Goal: Contribute content: Share content

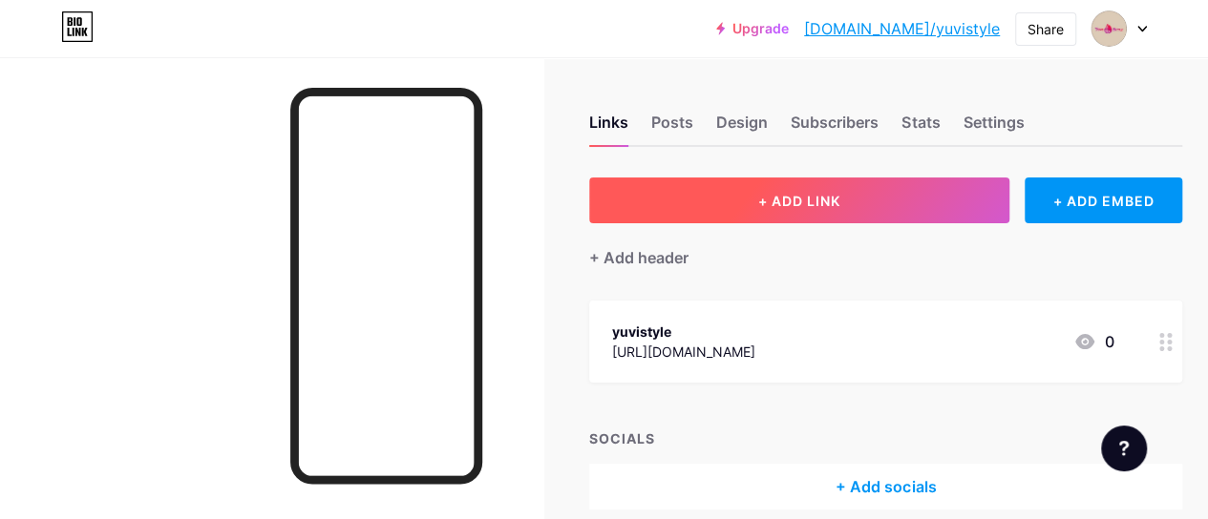
click at [781, 198] on span "+ ADD LINK" at bounding box center [799, 201] width 82 height 16
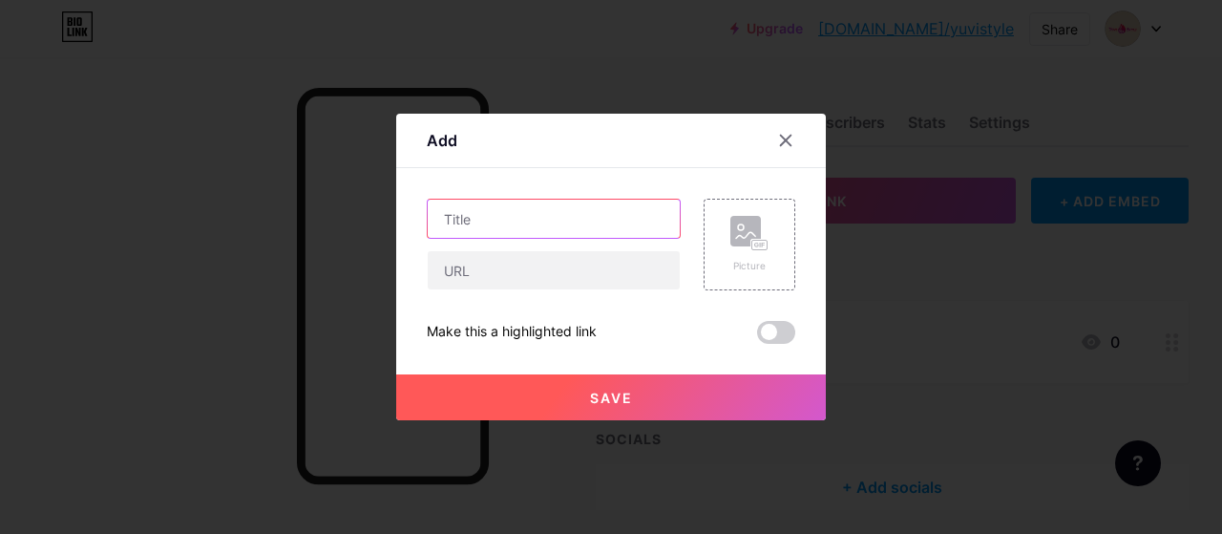
click at [494, 217] on input "text" at bounding box center [554, 219] width 252 height 38
paste input "Elegant Kota [PERSON_NAME] Collection – Yuvi Style"
type input "Buy Kota [PERSON_NAME] Collection – Yuvi Style"
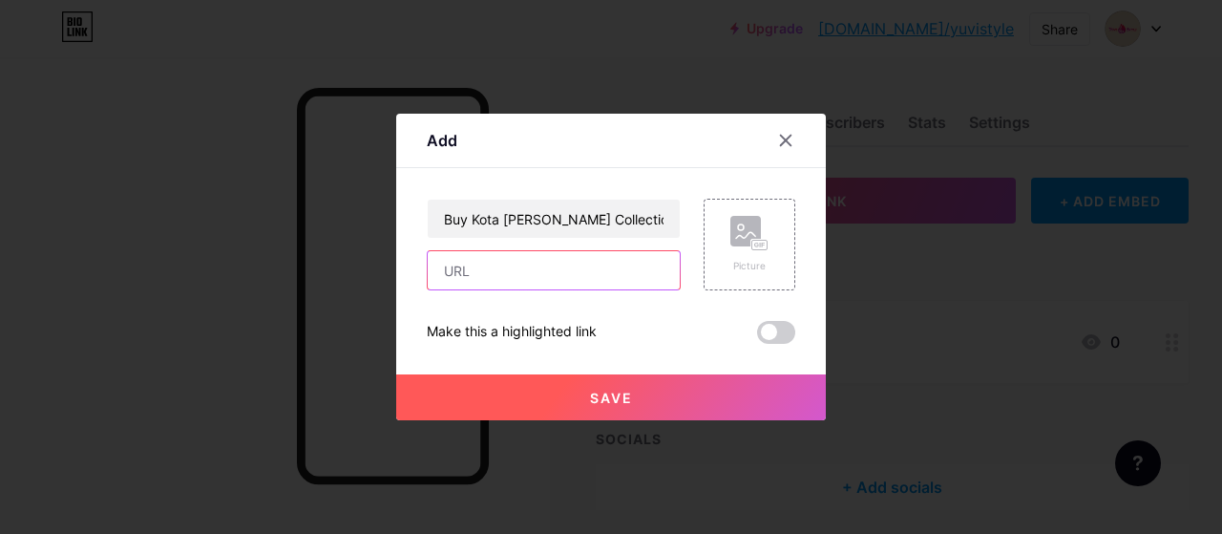
click at [462, 278] on input "text" at bounding box center [554, 270] width 252 height 38
paste input "[URL][DOMAIN_NAME]"
type input "[URL][DOMAIN_NAME]"
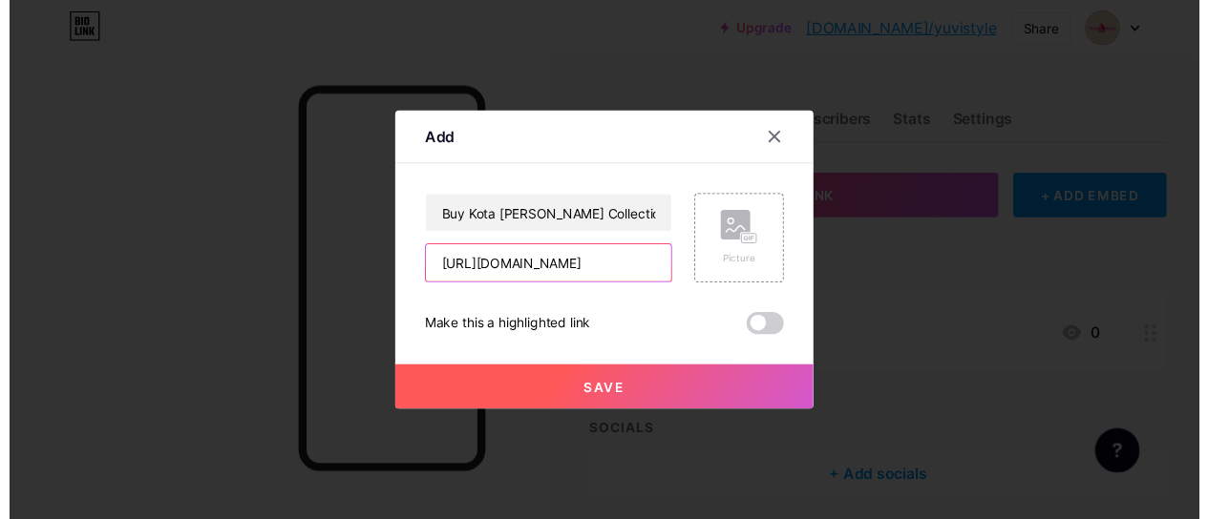
scroll to position [0, 0]
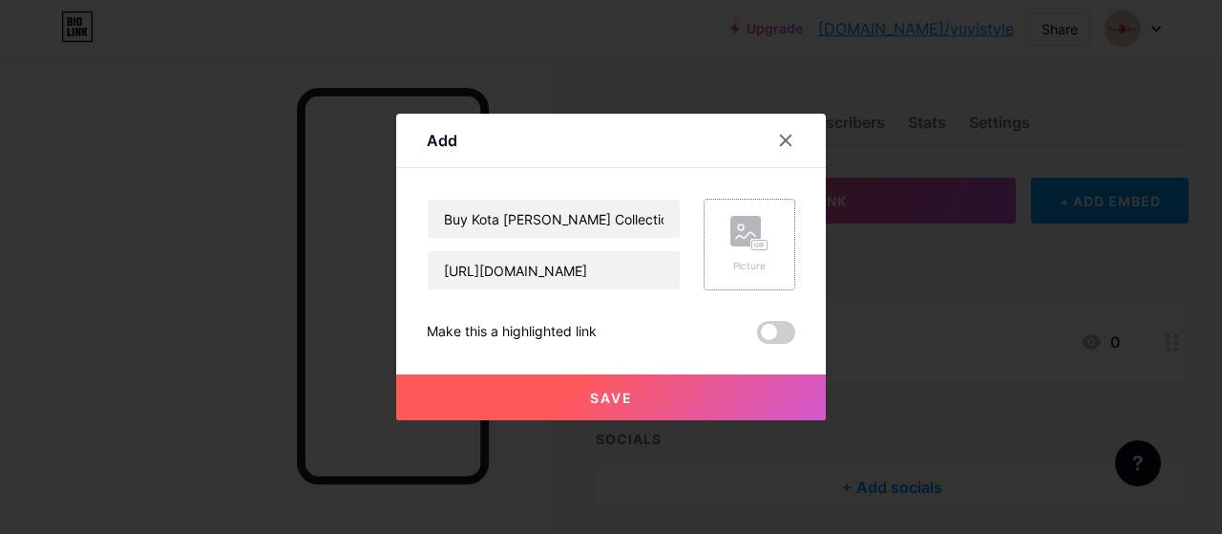
click at [756, 247] on rect at bounding box center [759, 246] width 15 height 10
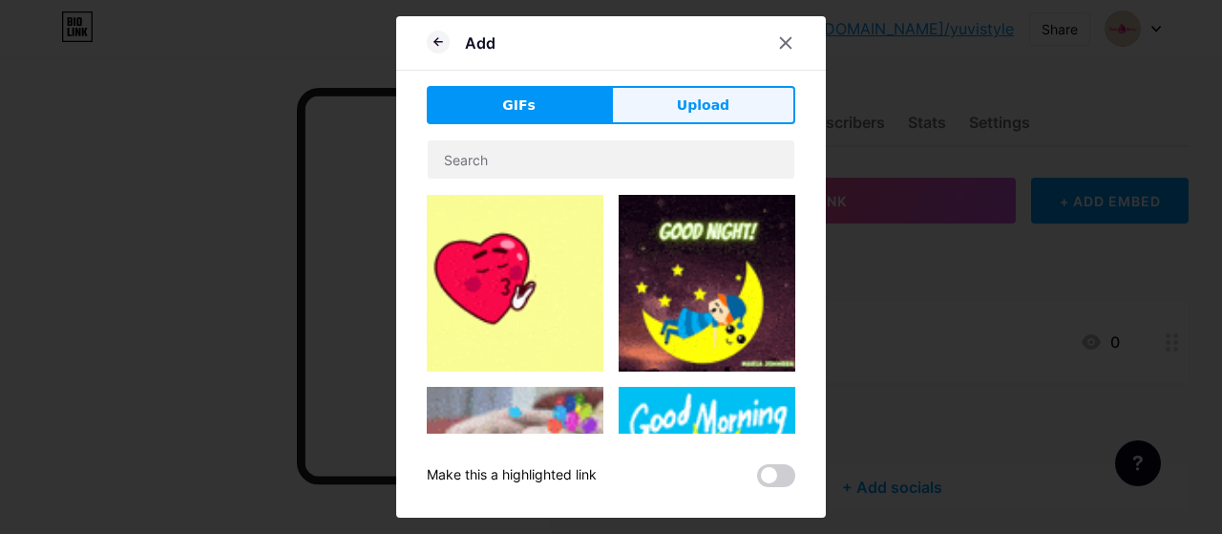
click at [705, 106] on span "Upload" at bounding box center [703, 105] width 53 height 20
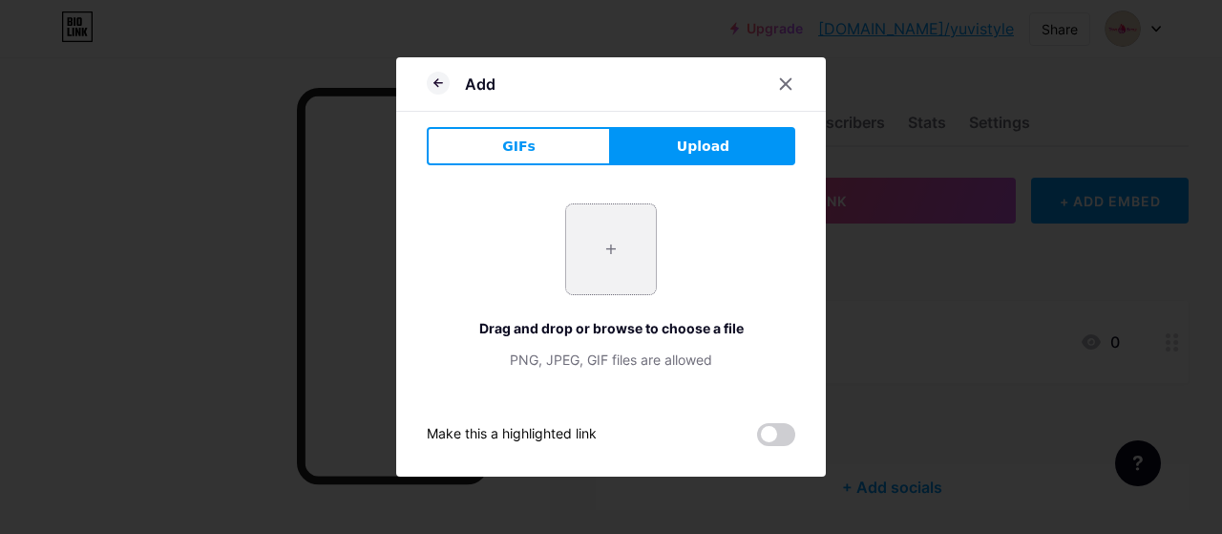
click at [602, 253] on input "file" at bounding box center [611, 249] width 90 height 90
type input "C:\fakepath\EXCLUSIVE BANARASI SOFT SILK SUIT.jpg"
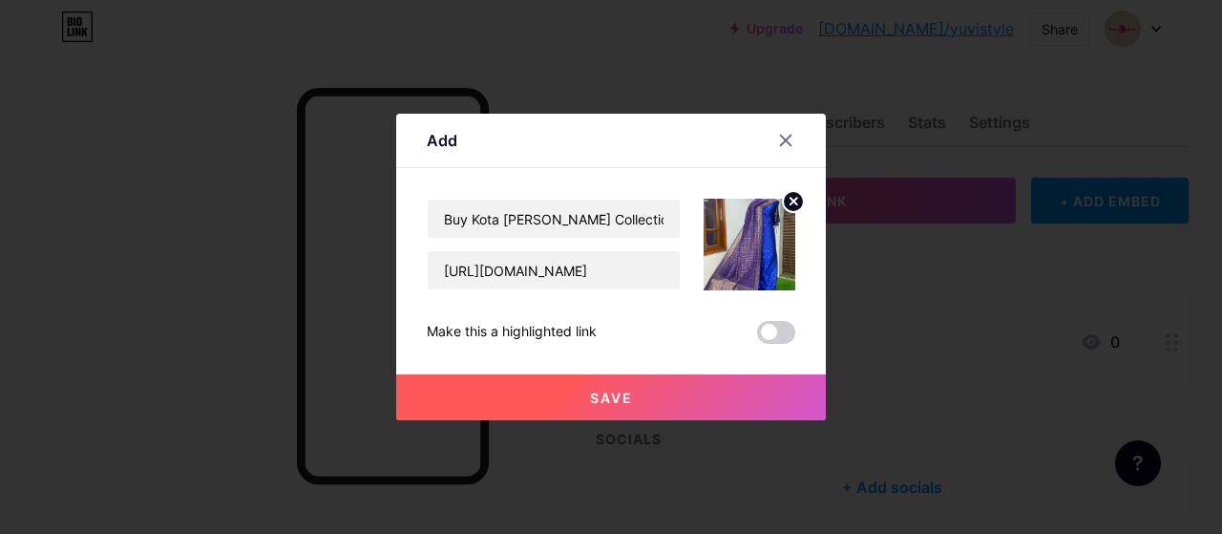
click at [790, 201] on circle at bounding box center [793, 201] width 21 height 21
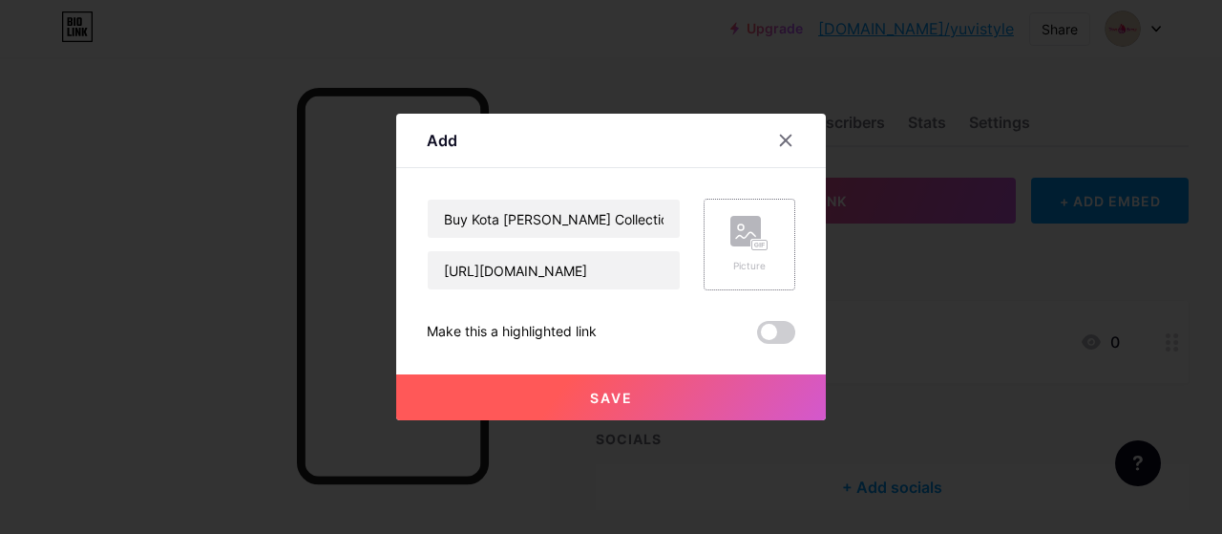
click at [747, 222] on rect at bounding box center [745, 231] width 31 height 31
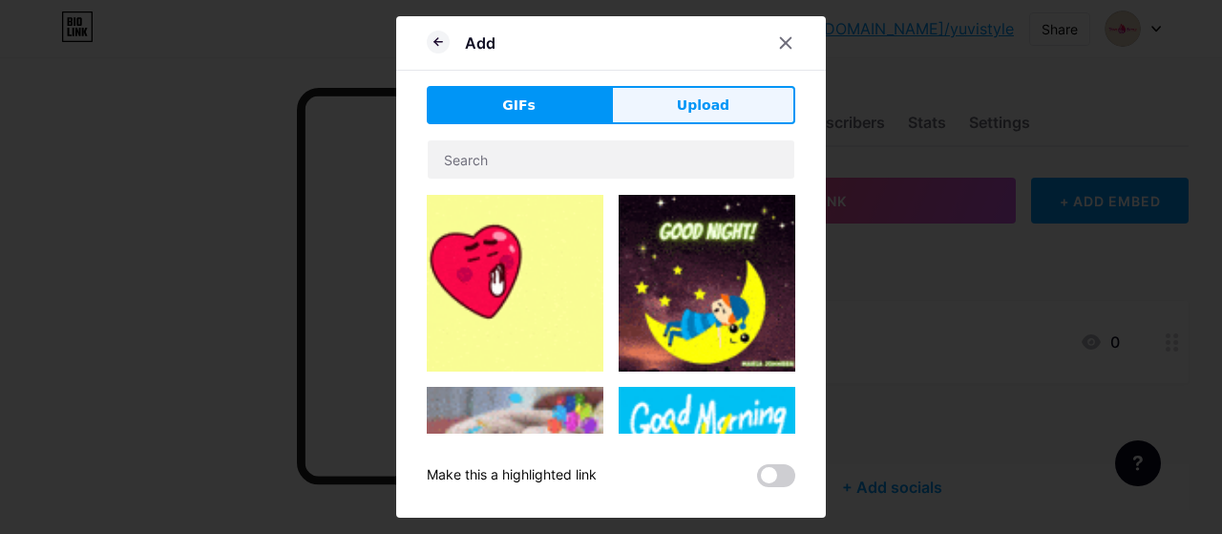
click at [721, 111] on span "Upload" at bounding box center [703, 105] width 53 height 20
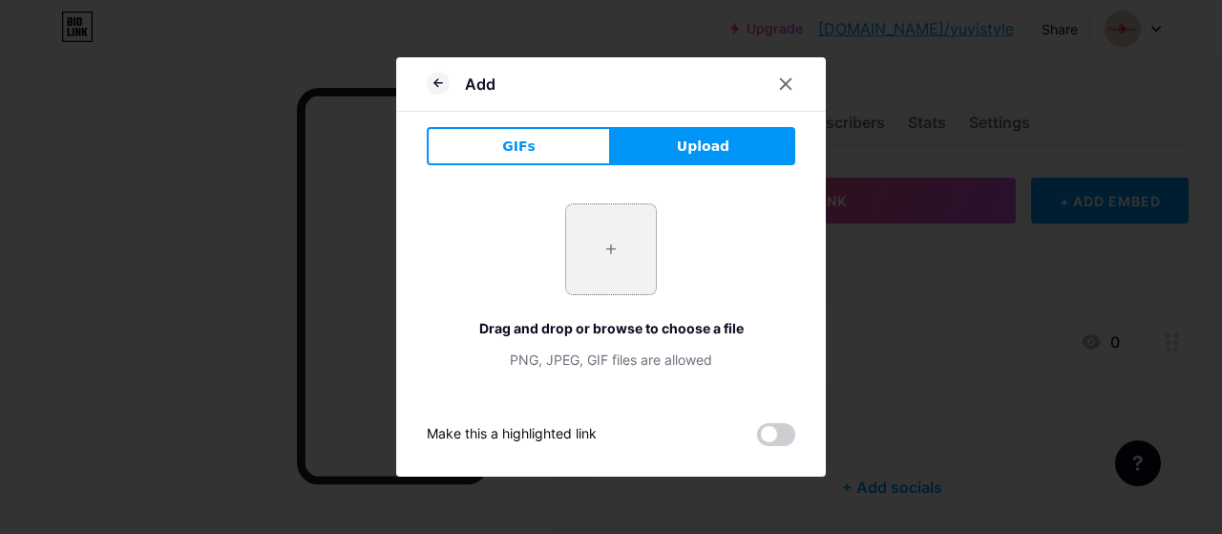
click at [619, 242] on input "file" at bounding box center [611, 249] width 90 height 90
type input "C:\fakepath\DESIGNER HAND BLOCK PRINTED KOTA DORIYA SILK SAREE.jpg"
click at [191, 51] on div at bounding box center [611, 267] width 1222 height 534
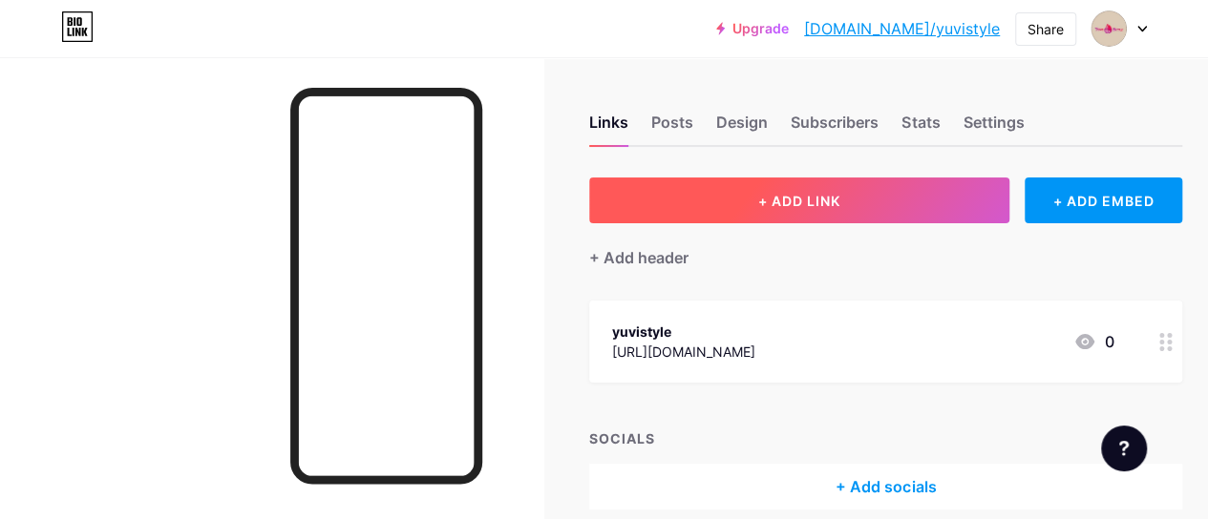
click at [729, 189] on button "+ ADD LINK" at bounding box center [799, 201] width 420 height 46
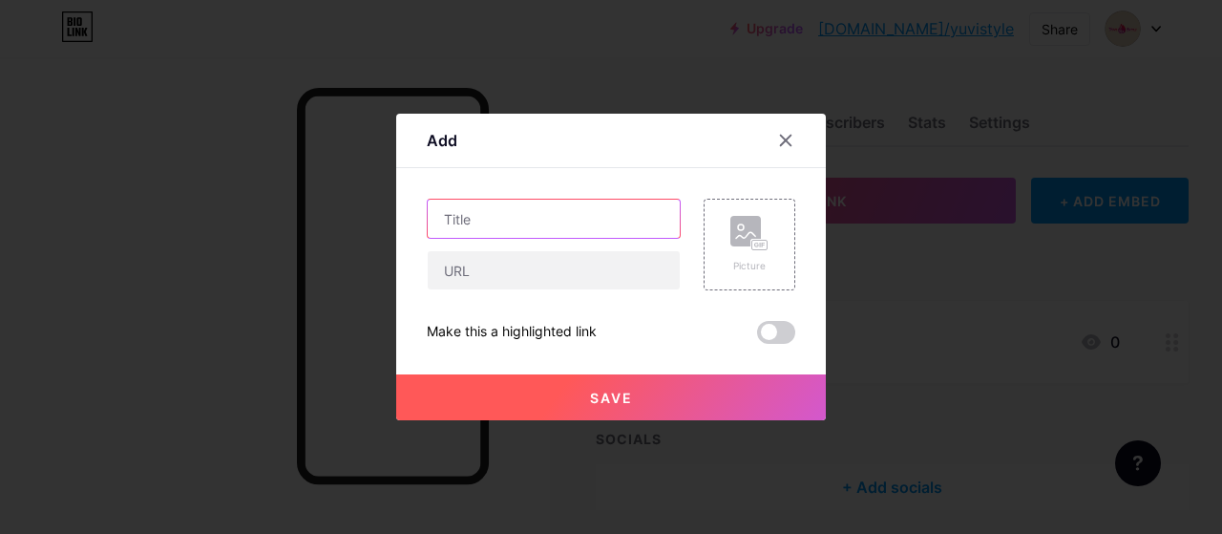
click at [567, 228] on input "text" at bounding box center [554, 219] width 252 height 38
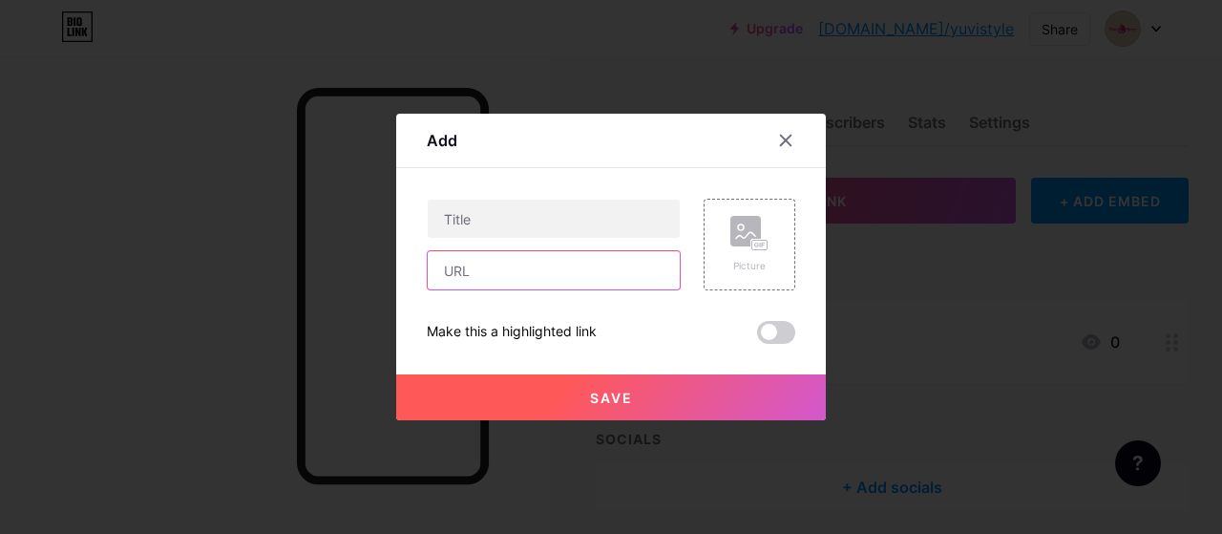
click at [550, 274] on input "text" at bounding box center [554, 270] width 252 height 38
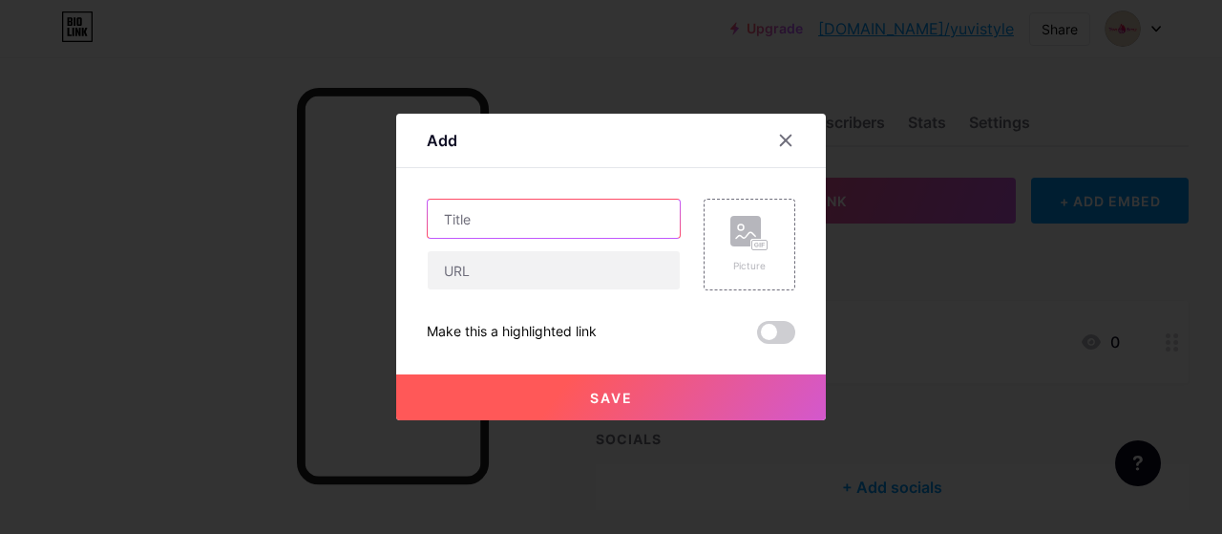
click at [547, 229] on input "text" at bounding box center [554, 219] width 252 height 38
paste input "Elegant Kota [PERSON_NAME] Collection – Yuvi Style"
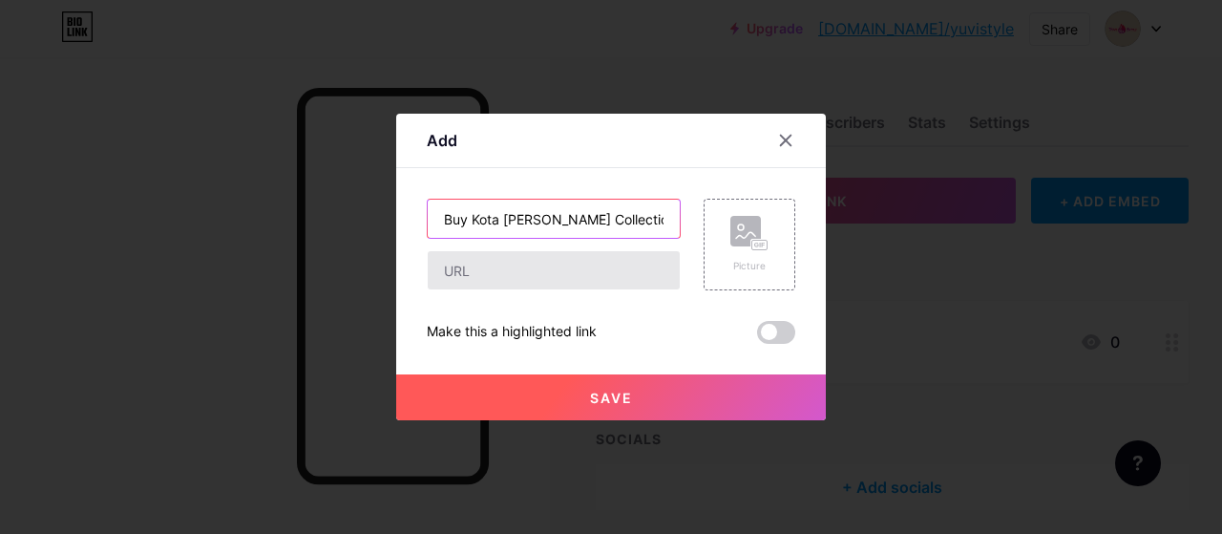
type input "Buy Kota [PERSON_NAME] Collection – Yuvi Style"
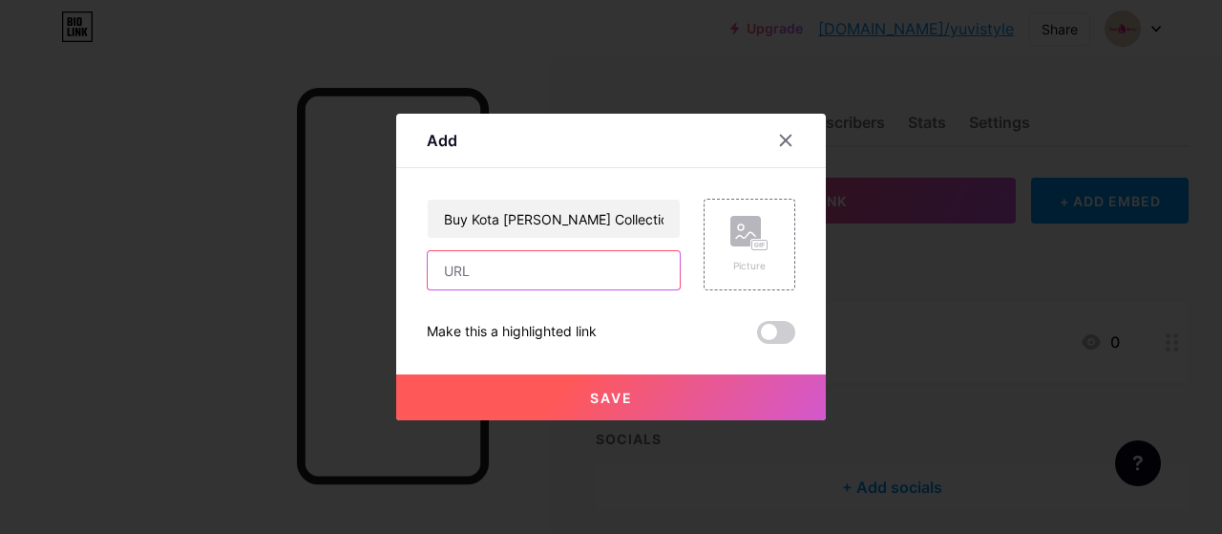
click at [469, 264] on input "text" at bounding box center [554, 270] width 252 height 38
paste input "[URL][DOMAIN_NAME]"
type input "[URL][DOMAIN_NAME]"
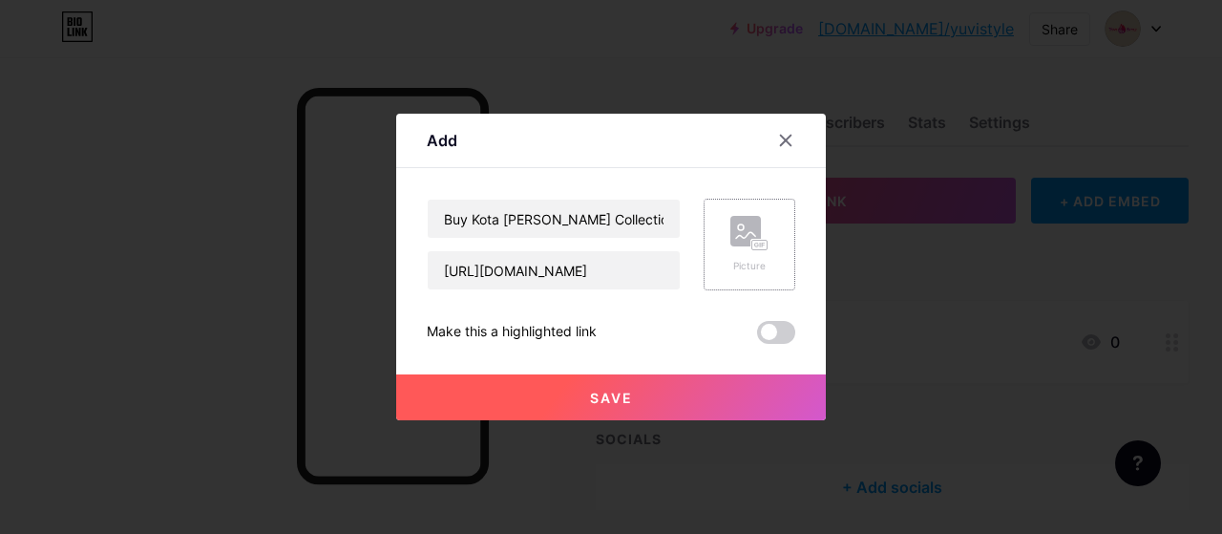
click at [757, 234] on rect at bounding box center [745, 231] width 31 height 31
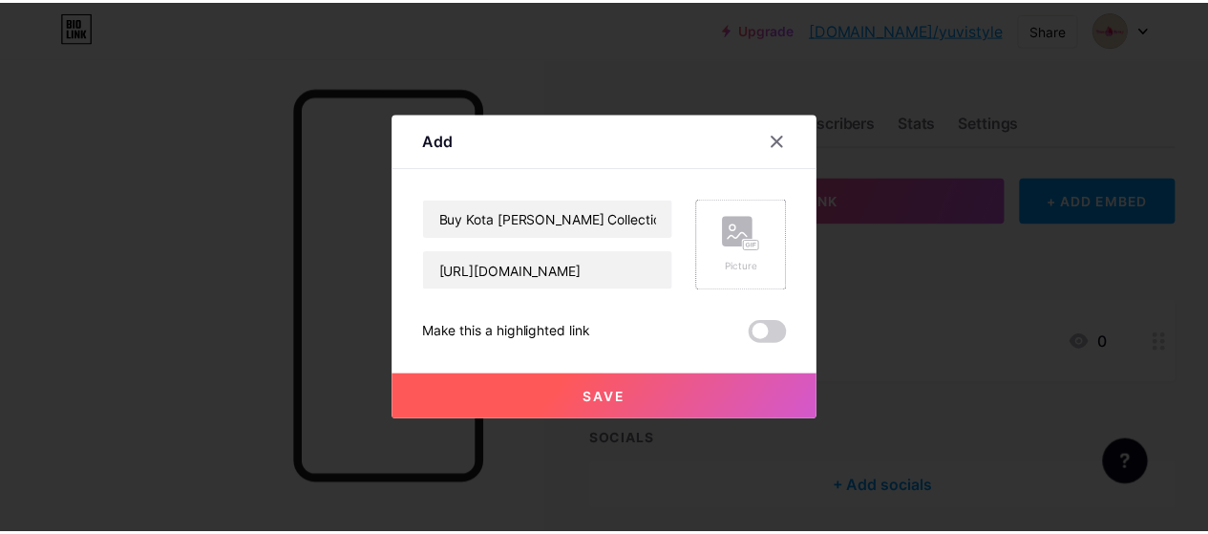
scroll to position [0, 0]
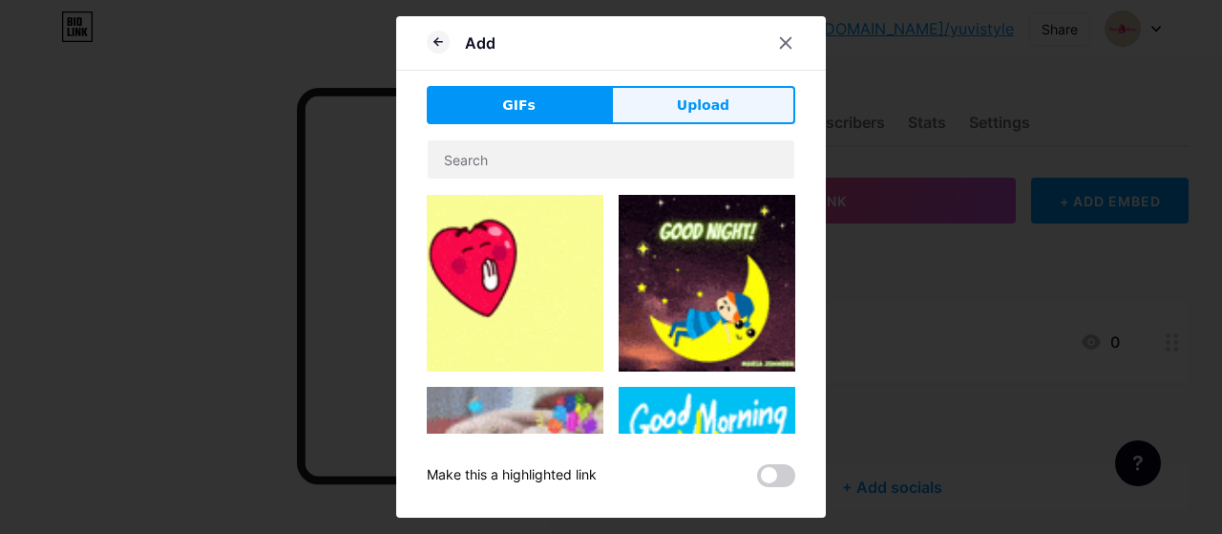
click at [718, 111] on span "Upload" at bounding box center [703, 105] width 53 height 20
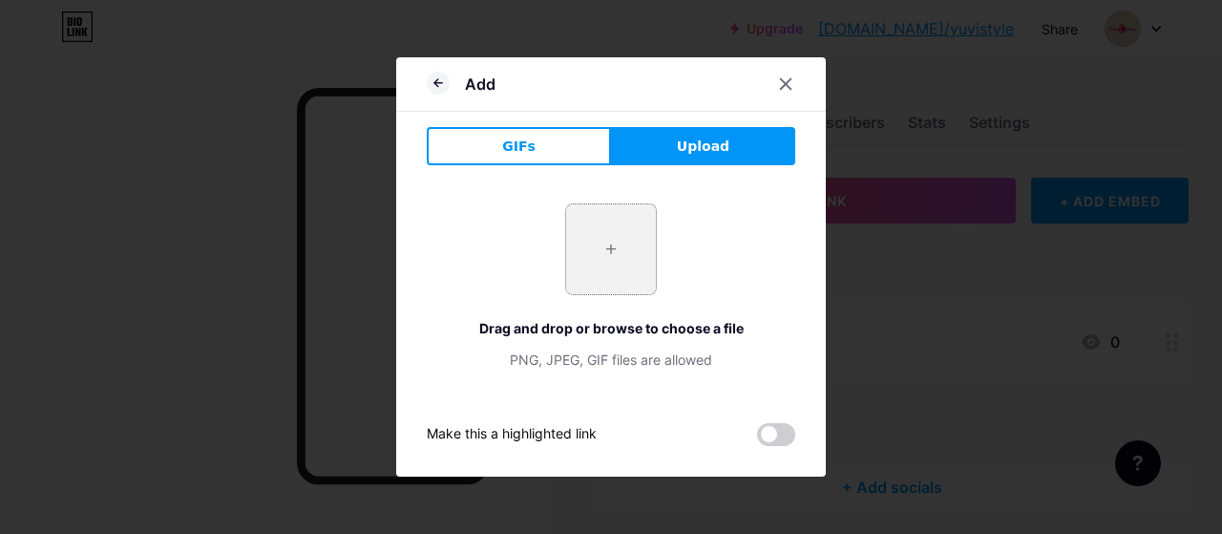
click at [569, 274] on input "file" at bounding box center [611, 249] width 90 height 90
type input "C:\fakepath\DESIGNER HAND BLOCK PRINTED KOTA DORIYA SILK SAREE.jpg"
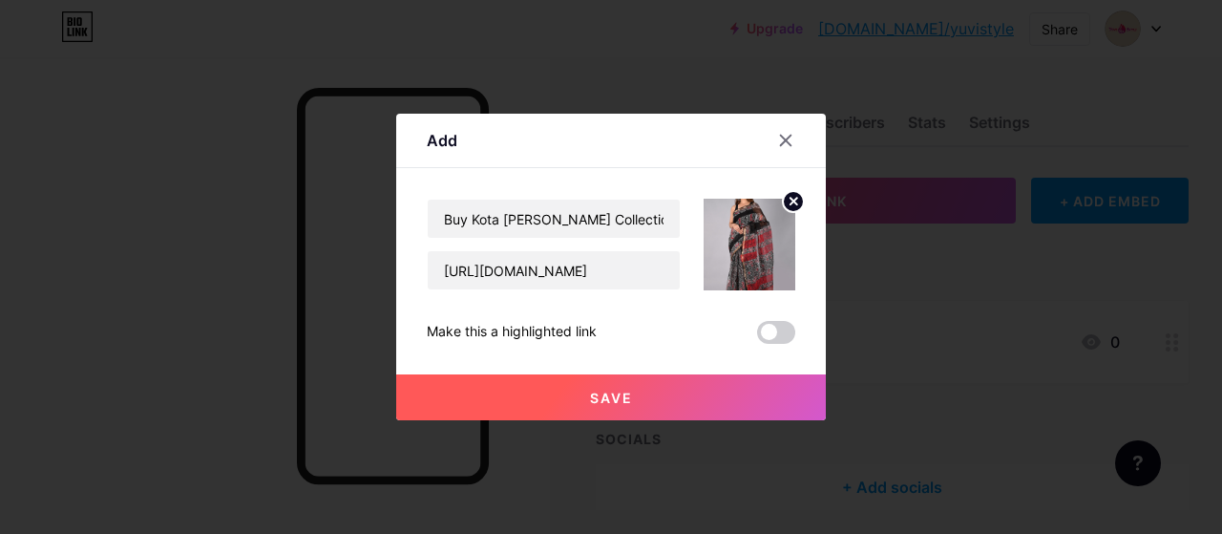
click at [611, 390] on span "Save" at bounding box center [611, 398] width 43 height 16
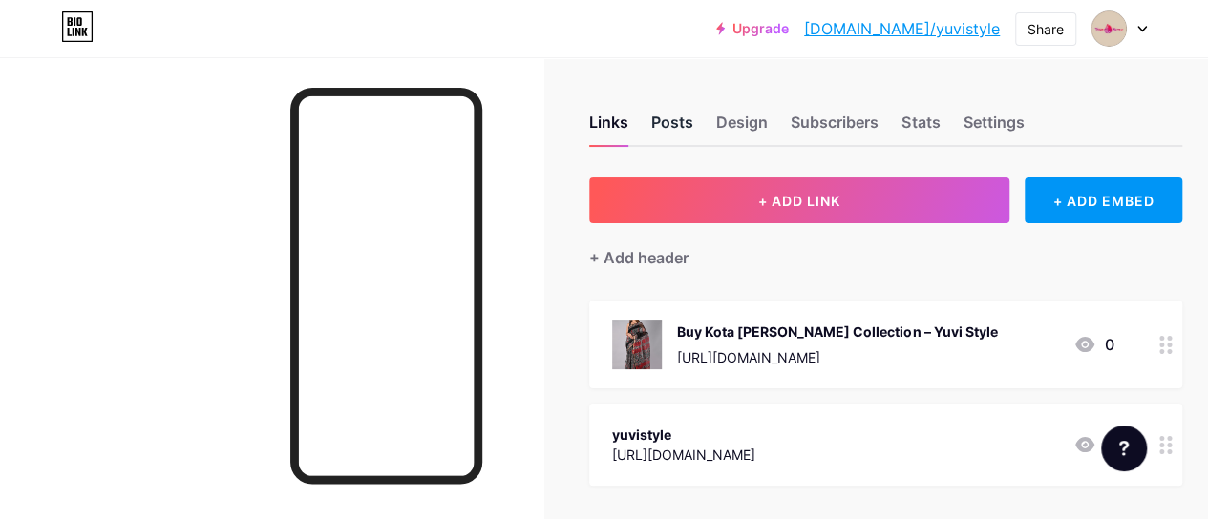
click at [676, 133] on div "Posts" at bounding box center [672, 128] width 42 height 34
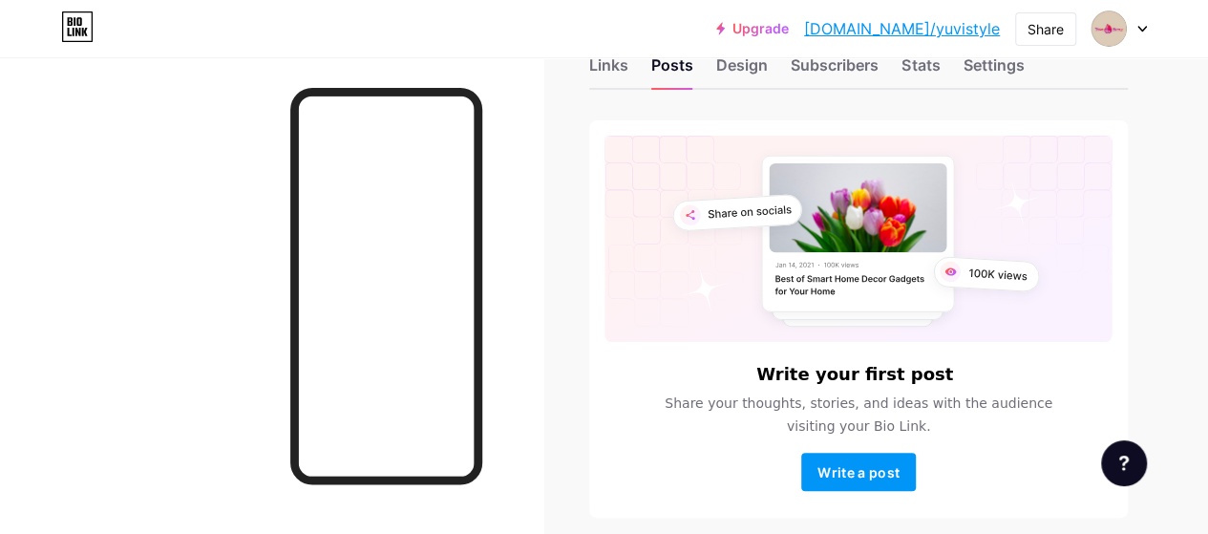
scroll to position [134, 0]
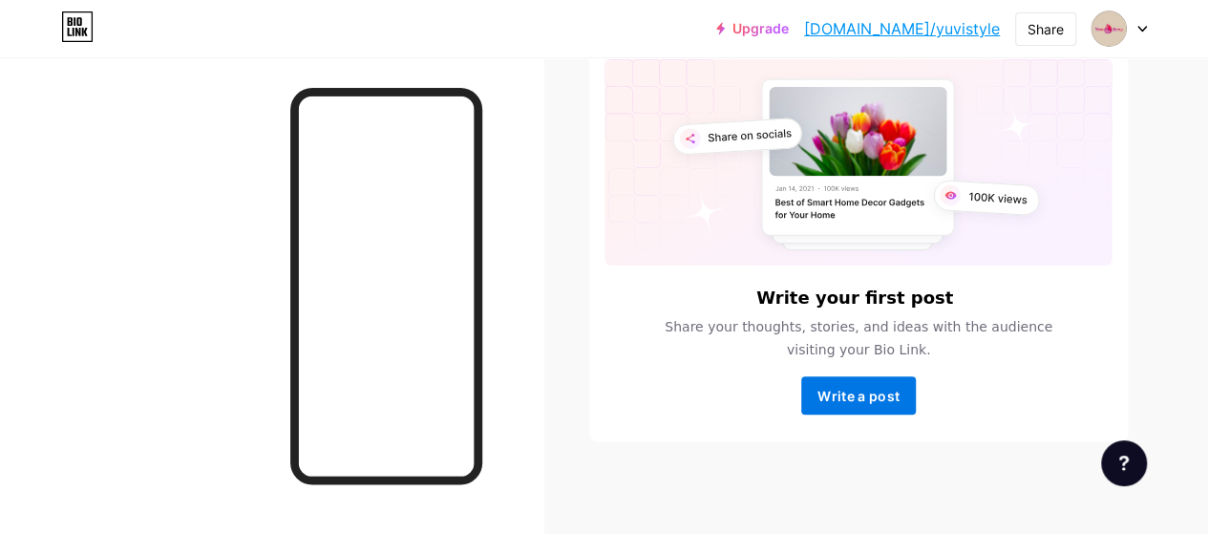
click at [863, 388] on span "Write a post" at bounding box center [858, 396] width 82 height 16
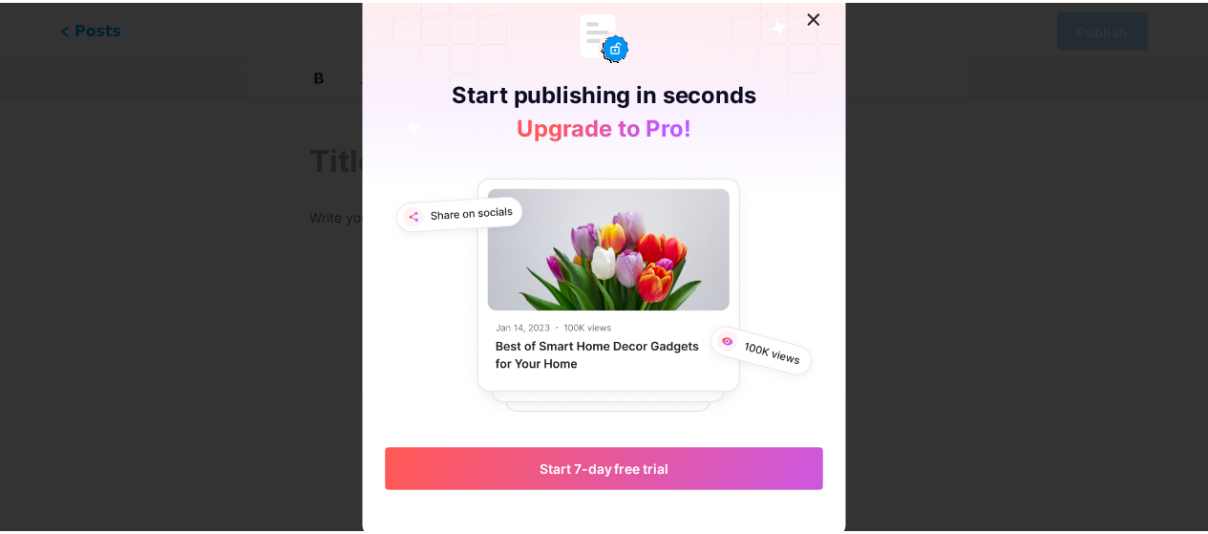
scroll to position [27, 0]
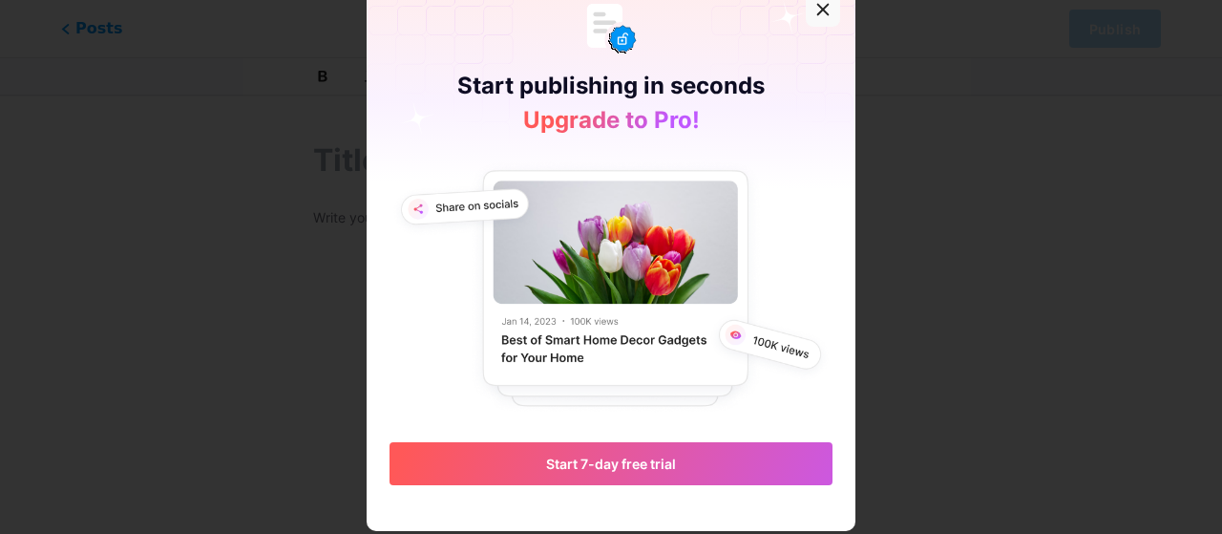
click at [815, 8] on icon at bounding box center [822, 9] width 15 height 15
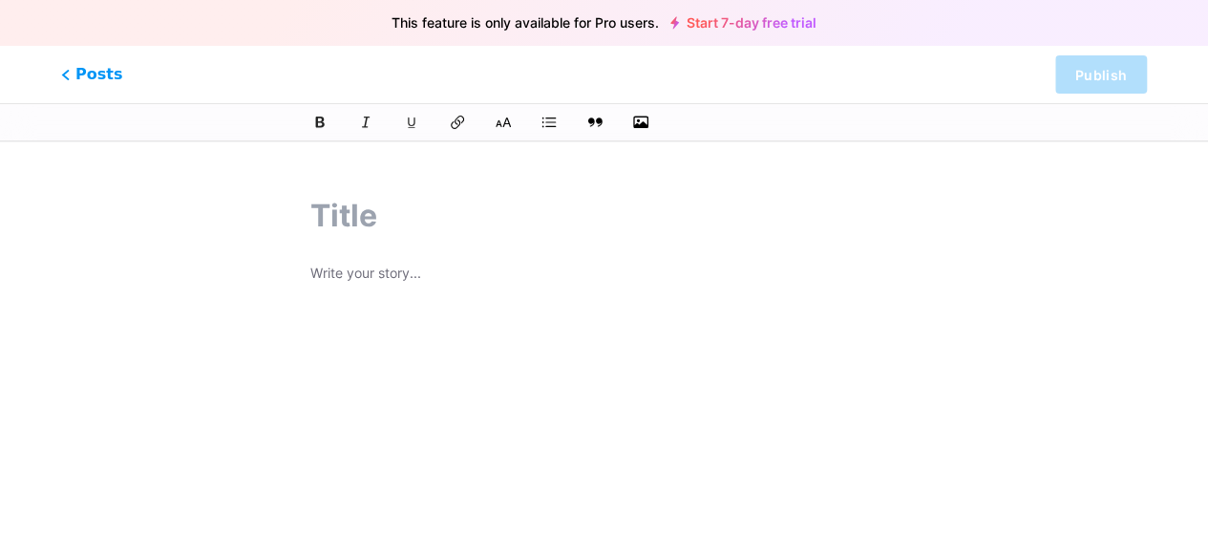
click at [390, 224] on input "text" at bounding box center [603, 216] width 587 height 46
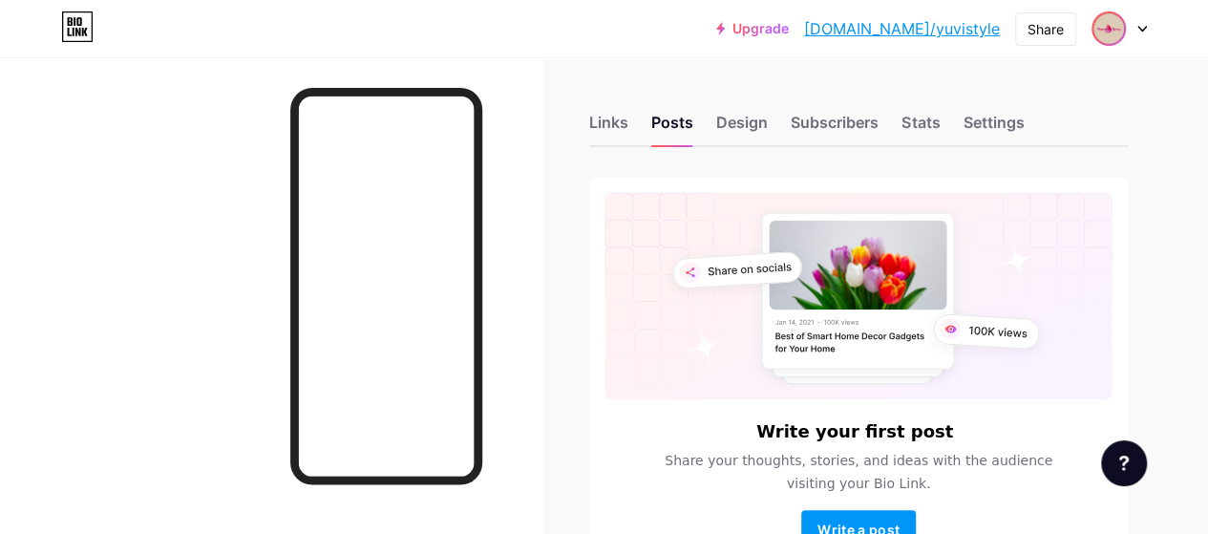
click at [1126, 29] on div at bounding box center [1118, 28] width 55 height 34
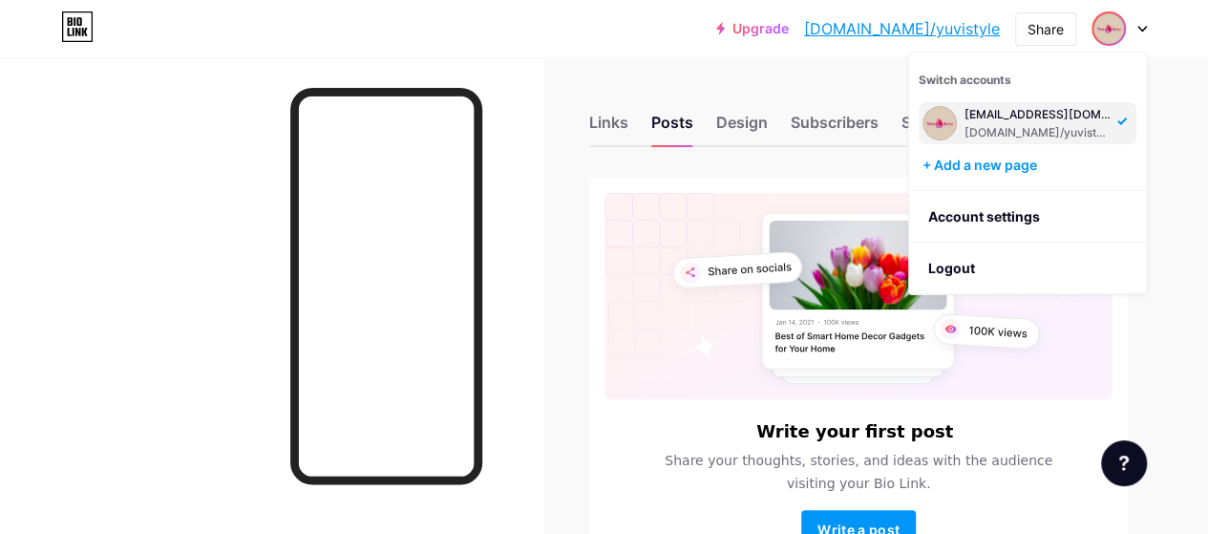
click at [1006, 121] on div "[EMAIL_ADDRESS][DOMAIN_NAME]" at bounding box center [1037, 114] width 147 height 15
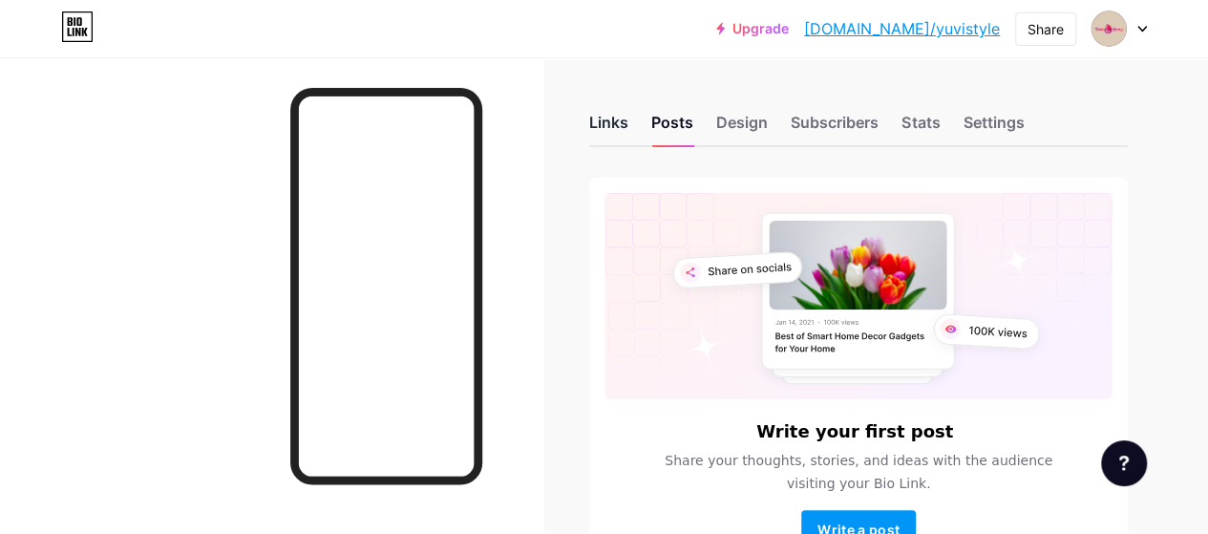
click at [601, 125] on div "Links" at bounding box center [608, 128] width 39 height 34
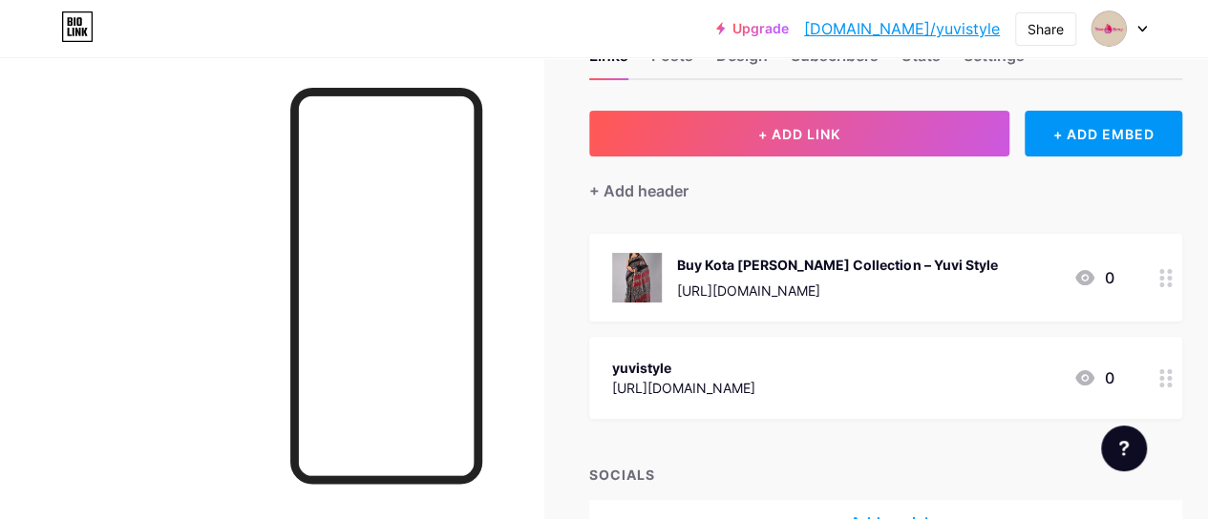
scroll to position [95, 0]
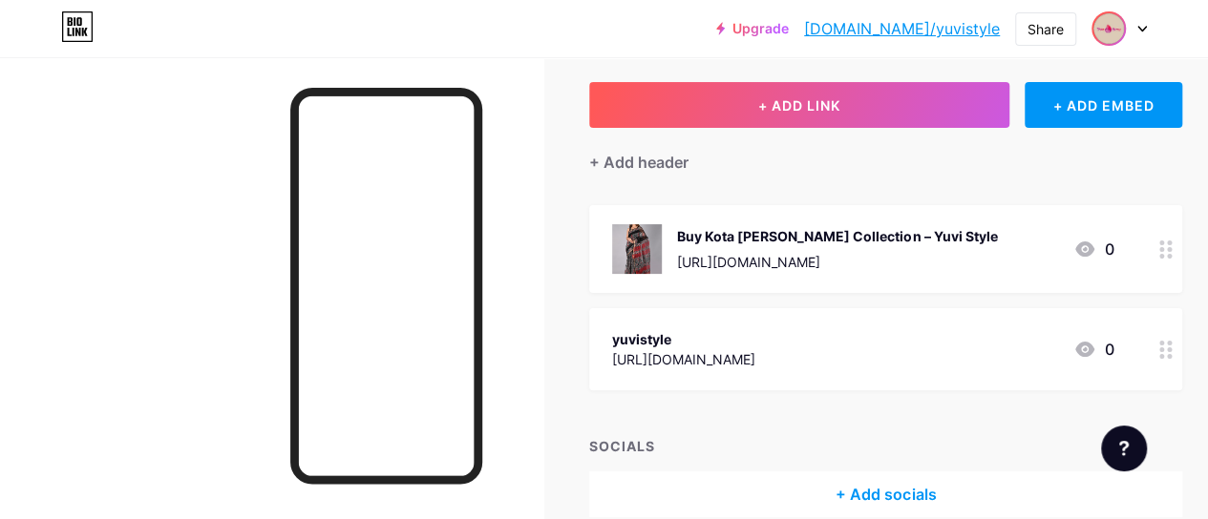
click at [1116, 33] on img at bounding box center [1108, 28] width 31 height 31
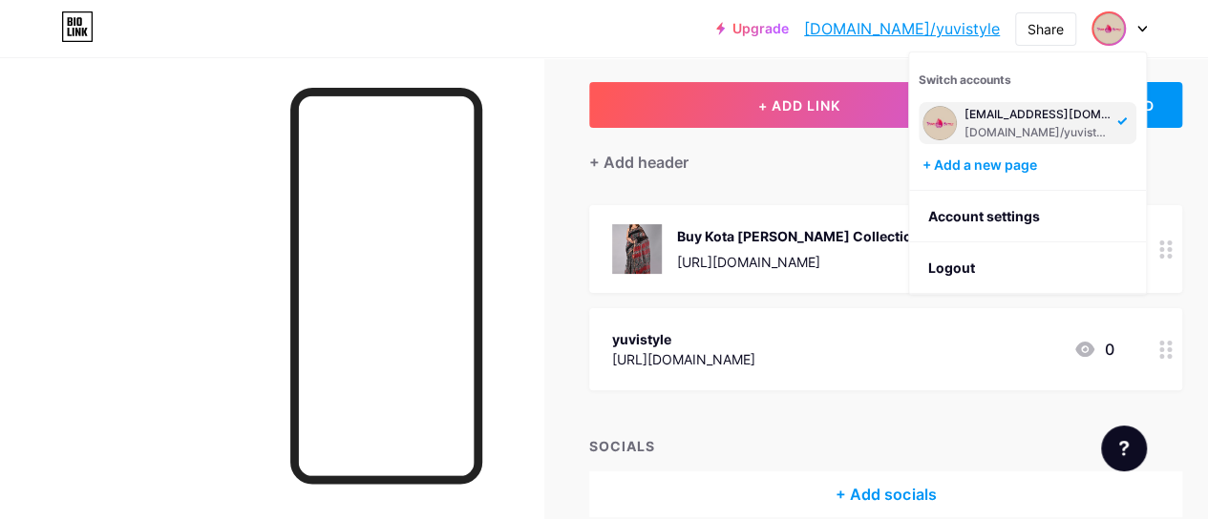
click at [945, 31] on link "[DOMAIN_NAME]/yuvistyle" at bounding box center [902, 28] width 196 height 23
